Goal: Check status: Check status

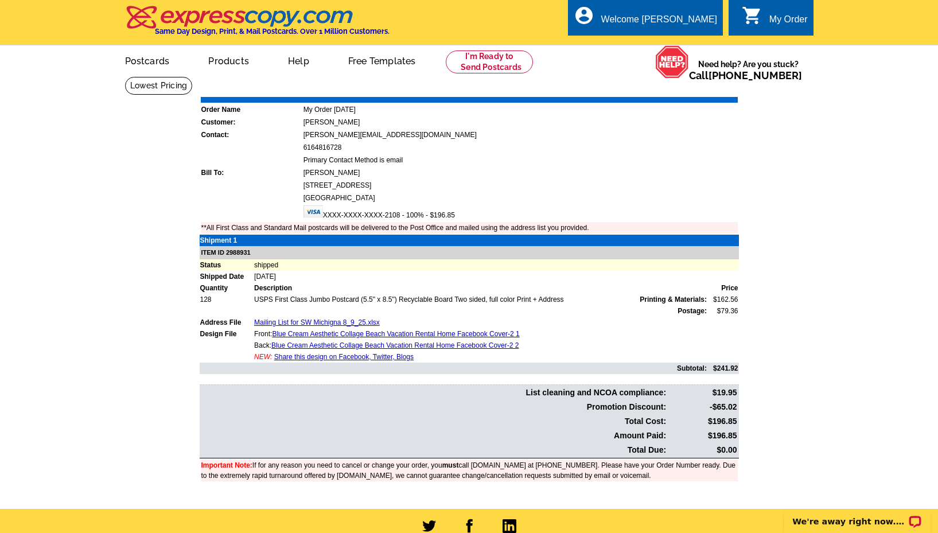
click at [753, 14] on icon "shopping_cart" at bounding box center [752, 15] width 21 height 21
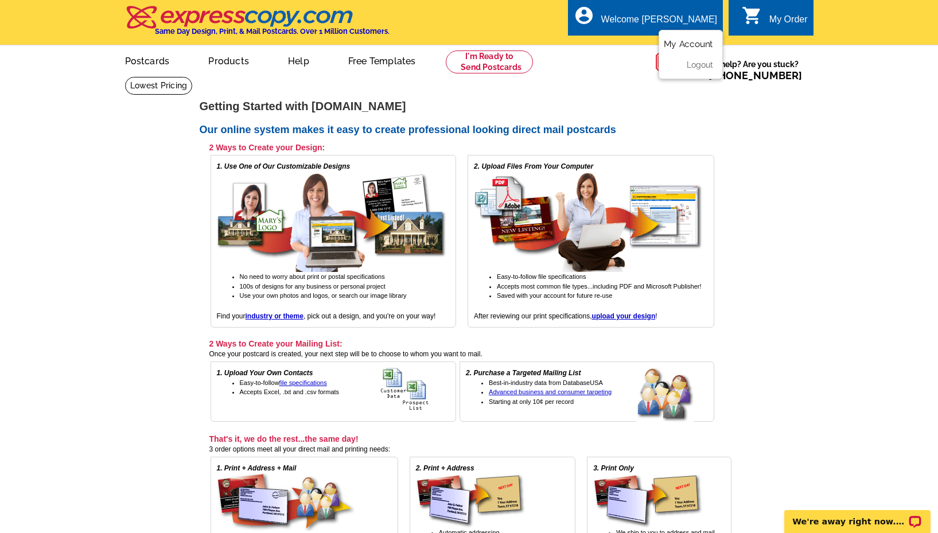
click at [687, 45] on link "My Account" at bounding box center [688, 44] width 49 height 10
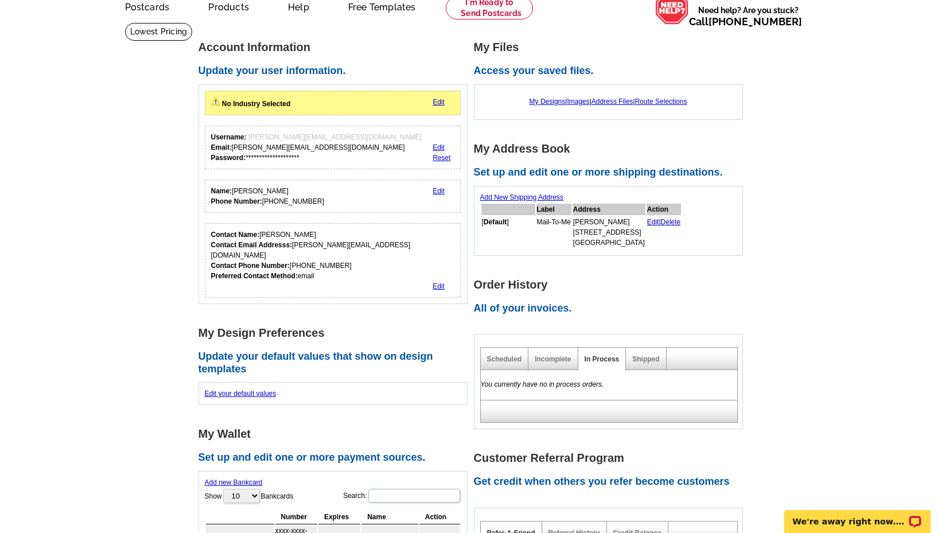
scroll to position [54, 0]
click at [638, 361] on link "Shipped" at bounding box center [645, 359] width 27 height 8
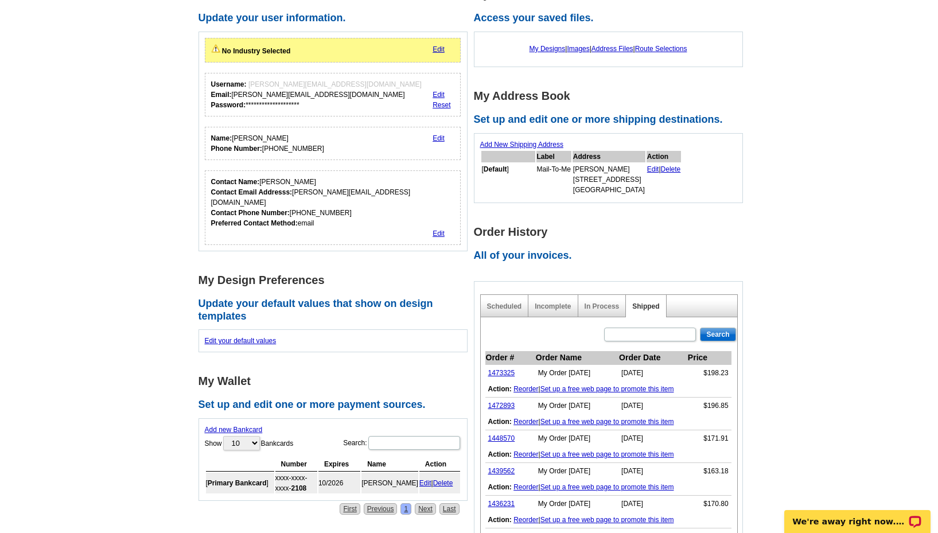
scroll to position [131, 0]
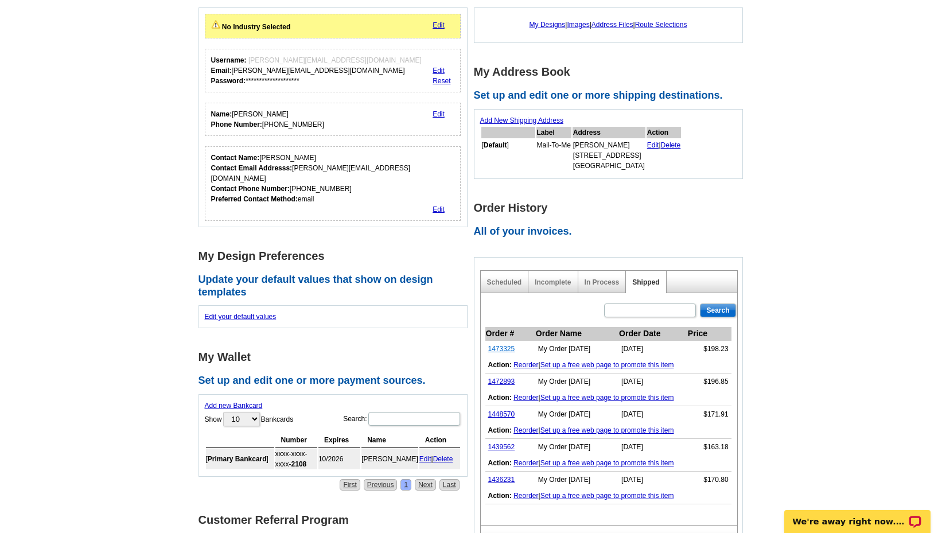
click at [506, 346] on link "1473325" at bounding box center [501, 349] width 27 height 8
click at [501, 378] on link "1472893" at bounding box center [501, 382] width 27 height 8
